Goal: Task Accomplishment & Management: Manage account settings

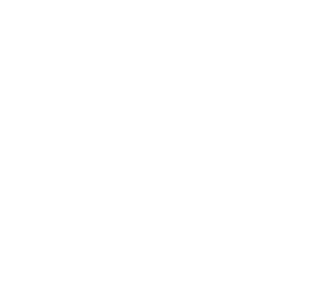
click at [189, 2] on html at bounding box center [155, 1] width 310 height 2
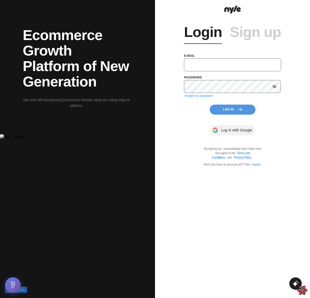
click at [212, 64] on input "text" at bounding box center [232, 64] width 97 height 13
type input "[EMAIL_ADDRESS][PERSON_NAME]"
click at [226, 111] on button "Log In" at bounding box center [233, 110] width 46 height 10
